Goal: Task Accomplishment & Management: Use online tool/utility

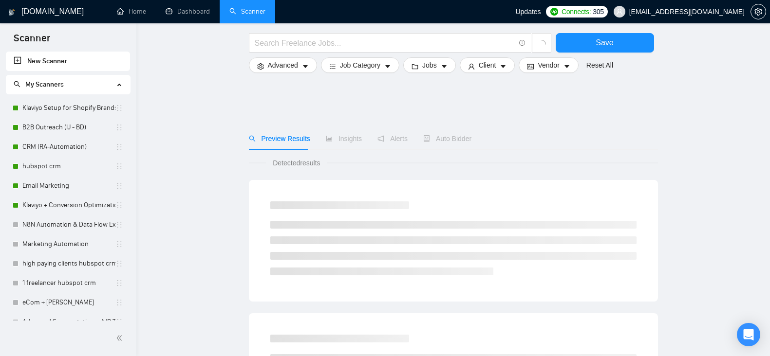
scroll to position [416, 0]
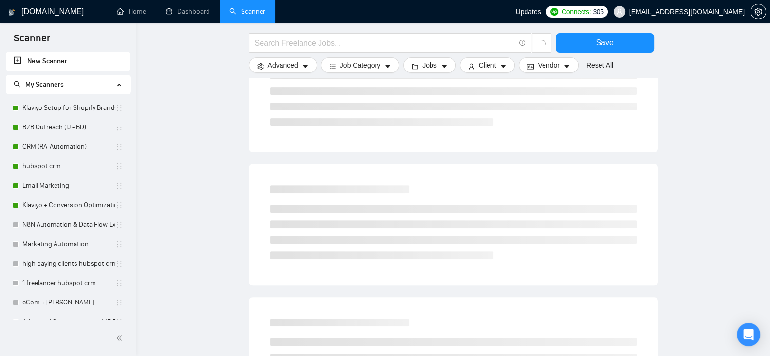
click at [58, 221] on link "N8N Automation & Data Flow Expert" at bounding box center [68, 224] width 93 height 19
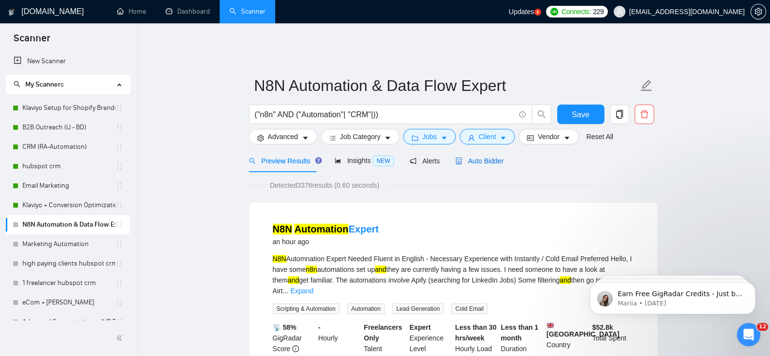
click at [486, 157] on span "Auto Bidder" at bounding box center [479, 161] width 48 height 8
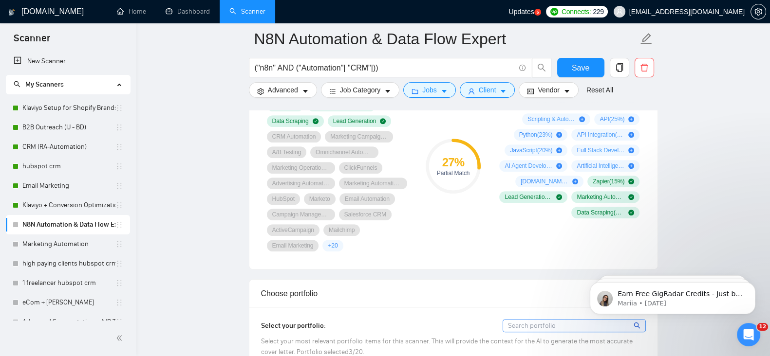
scroll to position [426, 0]
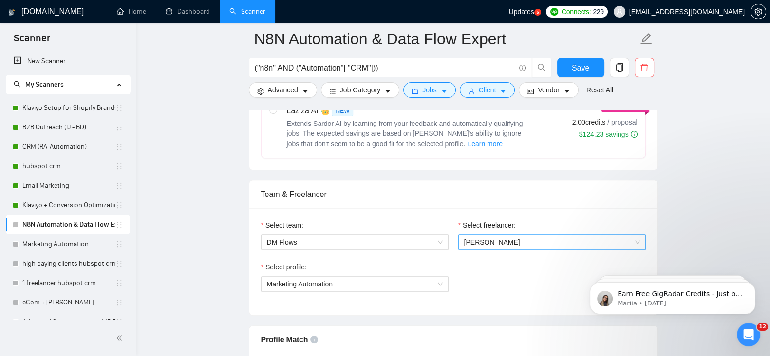
click at [528, 235] on span "[PERSON_NAME]" at bounding box center [552, 242] width 176 height 15
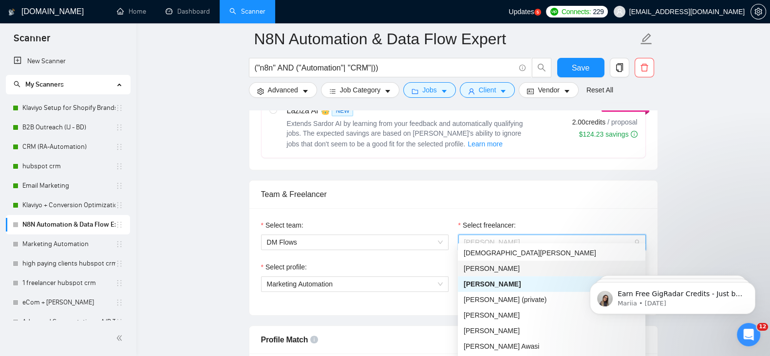
click at [508, 269] on div "[PERSON_NAME]" at bounding box center [551, 268] width 176 height 11
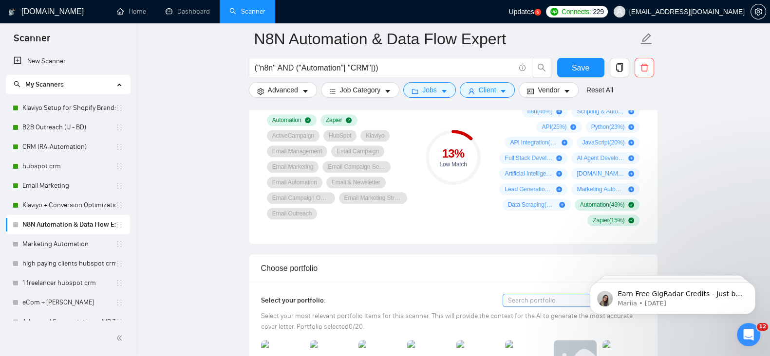
scroll to position [658, 0]
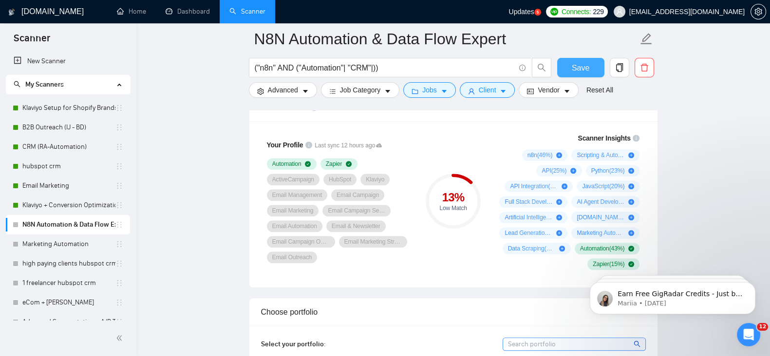
click at [589, 69] on button "Save" at bounding box center [580, 67] width 47 height 19
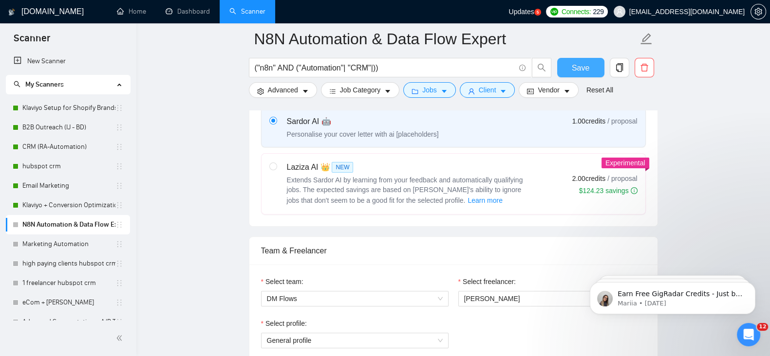
scroll to position [374, 0]
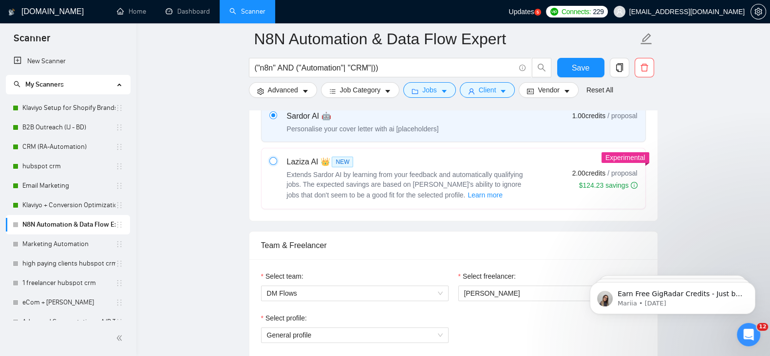
click at [271, 157] on input "radio" at bounding box center [272, 160] width 7 height 7
radio input "true"
radio input "false"
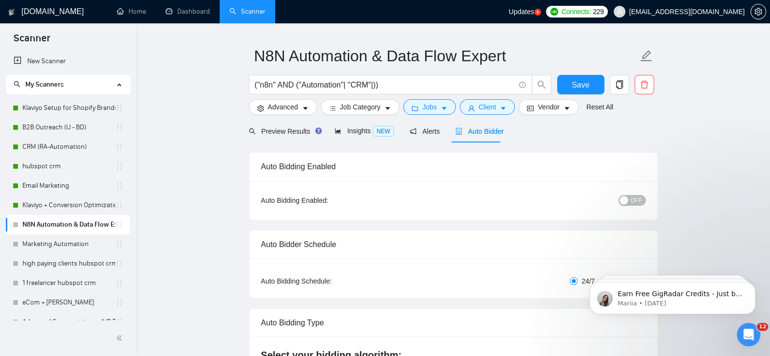
scroll to position [0, 0]
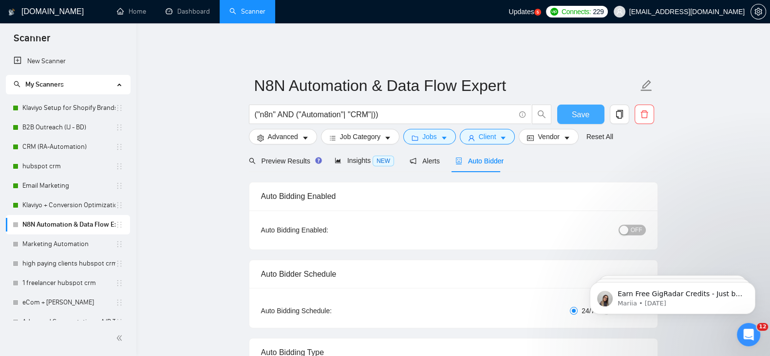
click at [575, 109] on span "Save" at bounding box center [581, 115] width 18 height 12
